Goal: Check status: Check status

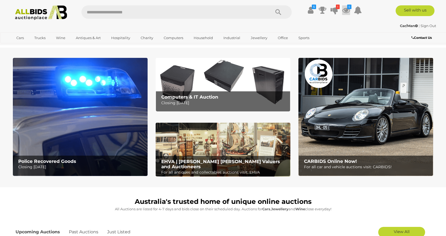
click at [349, 7] on icon "5" at bounding box center [349, 7] width 4 height 5
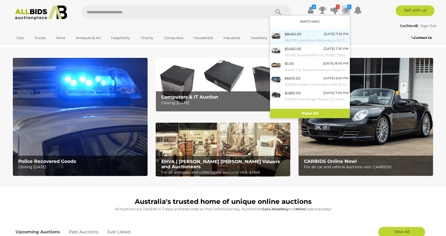
click at [309, 35] on div "$8460.00 [DATE] 7:35 PM 06/2015 Land Rover Discovery 4 3.0 TDV6 (4x4) MY15 4D W…" at bounding box center [317, 37] width 64 height 12
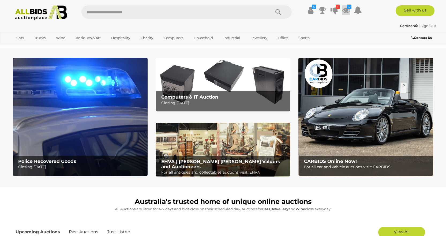
click at [348, 7] on icon "5" at bounding box center [349, 7] width 4 height 5
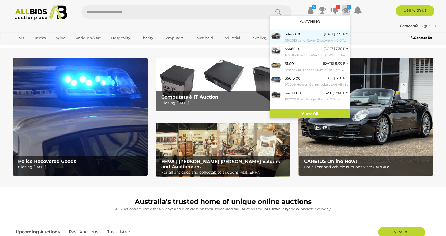
click at [311, 35] on div "$8460.00 [DATE] 7:35 PM 06/2015 Land Rover Discovery 4 3.0 TDV6 (4x4) MY15 4D W…" at bounding box center [317, 37] width 64 height 12
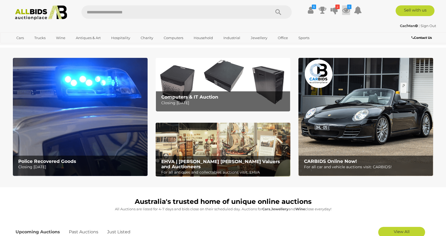
click at [346, 8] on icon at bounding box center [346, 10] width 8 height 10
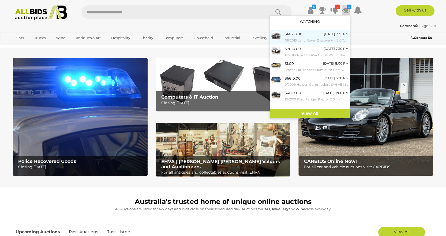
click at [307, 35] on div "$14550.00 Today 7:35 PM 06/2015 Land Rover Discovery 4 3.0 TDV6 (4x4) MY15 4D W…" at bounding box center [317, 37] width 64 height 12
